Goal: Information Seeking & Learning: Learn about a topic

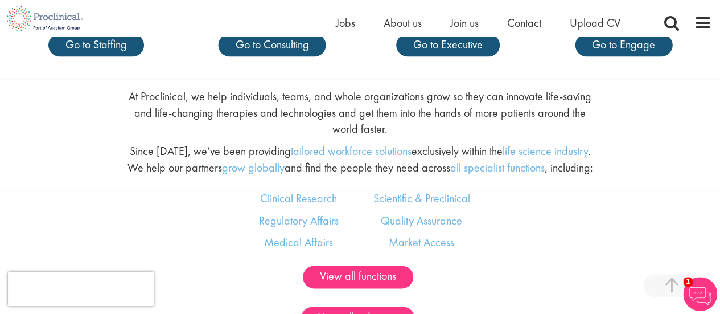
scroll to position [499, 0]
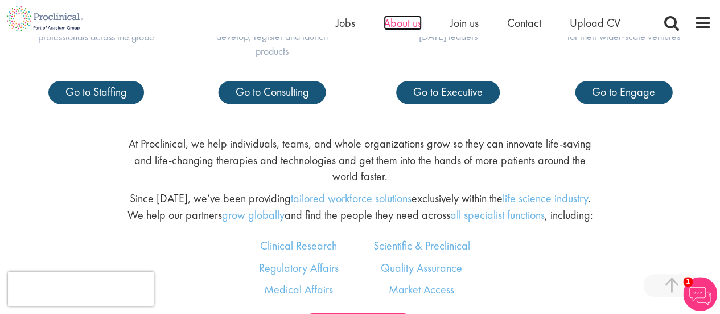
click at [406, 28] on span "About us" at bounding box center [403, 22] width 38 height 15
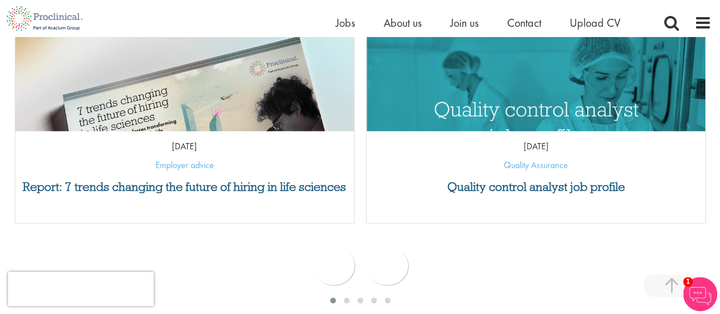
scroll to position [552, 0]
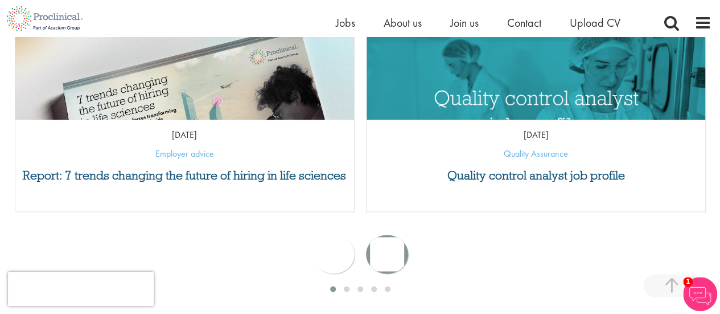
click at [384, 252] on div "next" at bounding box center [387, 253] width 42 height 39
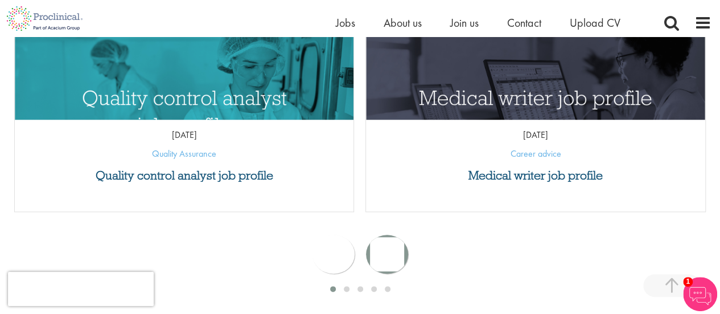
click at [389, 256] on div "next" at bounding box center [387, 253] width 42 height 39
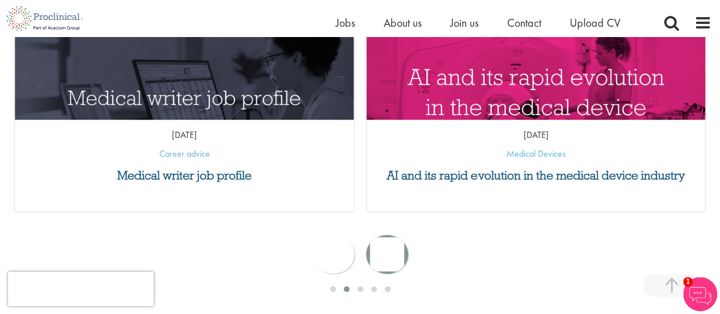
click at [389, 256] on div "next" at bounding box center [387, 253] width 42 height 39
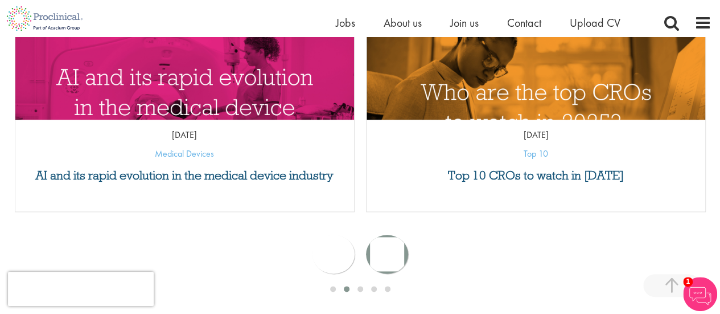
click at [389, 256] on div "next" at bounding box center [387, 253] width 42 height 39
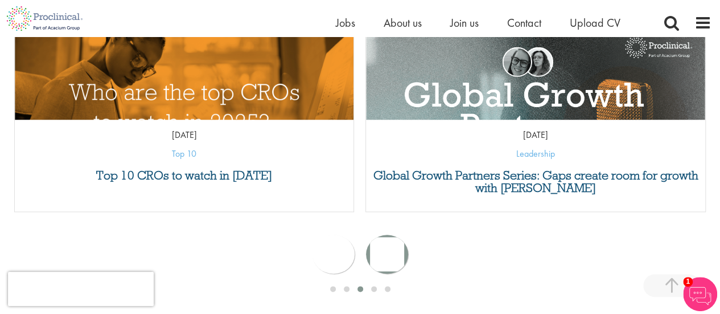
click at [389, 256] on div "next" at bounding box center [387, 253] width 42 height 39
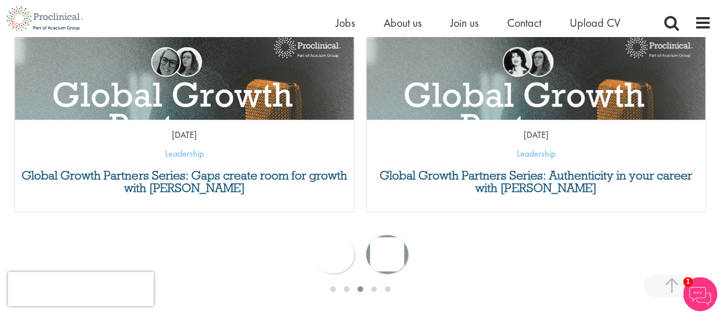
click at [394, 259] on div "next" at bounding box center [387, 253] width 42 height 39
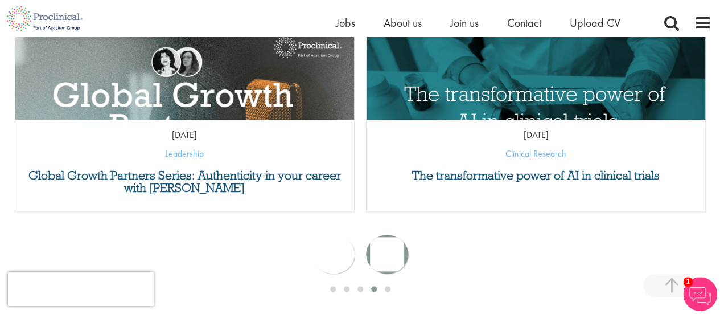
click at [394, 259] on div "next" at bounding box center [387, 253] width 42 height 39
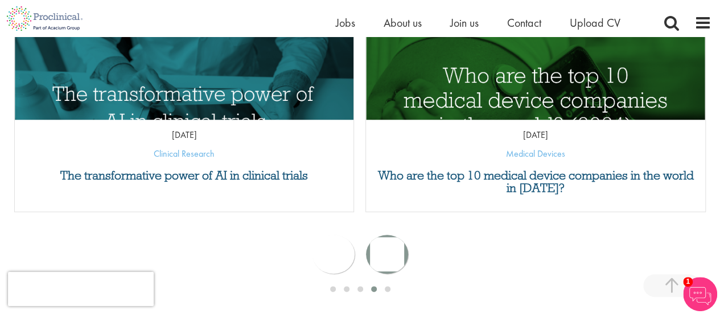
click at [394, 259] on div "next" at bounding box center [387, 253] width 42 height 39
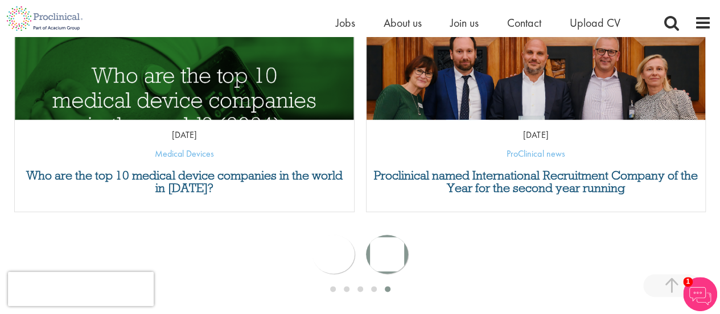
click at [394, 259] on div "next" at bounding box center [387, 253] width 42 height 39
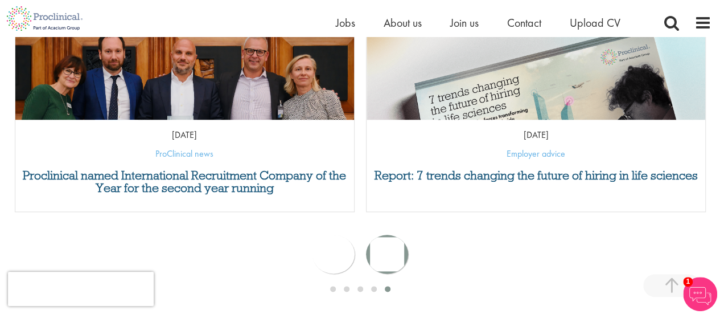
click at [394, 259] on div "next" at bounding box center [387, 253] width 42 height 39
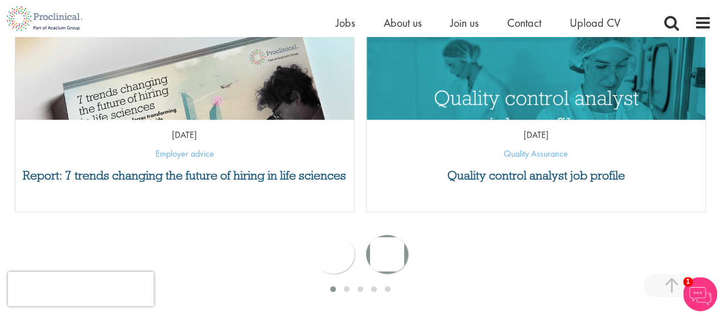
click at [394, 259] on div "next" at bounding box center [387, 253] width 42 height 39
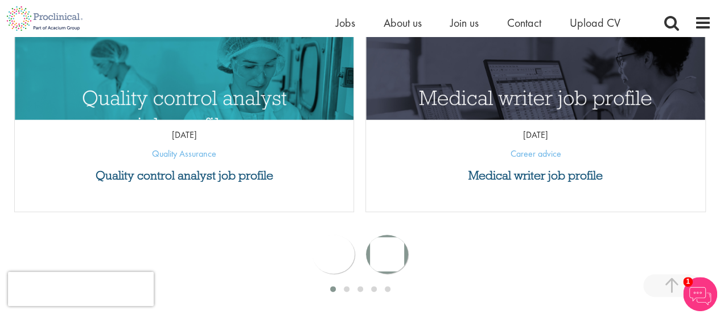
click at [394, 259] on div "next" at bounding box center [387, 253] width 42 height 39
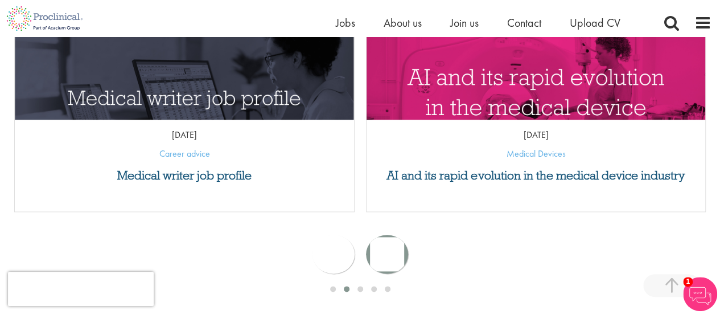
click at [394, 259] on div "next" at bounding box center [387, 253] width 42 height 39
